Goal: Information Seeking & Learning: Find specific fact

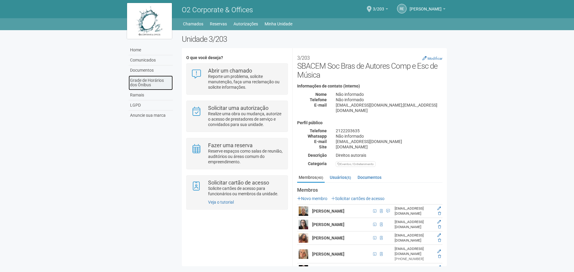
click at [148, 85] on link "Grade de Horários dos Ônibus" at bounding box center [150, 83] width 44 height 15
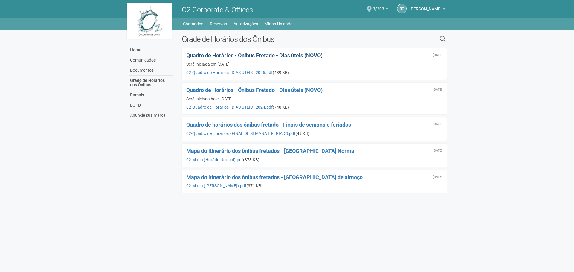
click at [278, 53] on span "Quadro de Horários - Ônibus Fretado - Dias úteis (NOVO)" at bounding box center [254, 55] width 136 height 6
